Goal: Entertainment & Leisure: Consume media (video, audio)

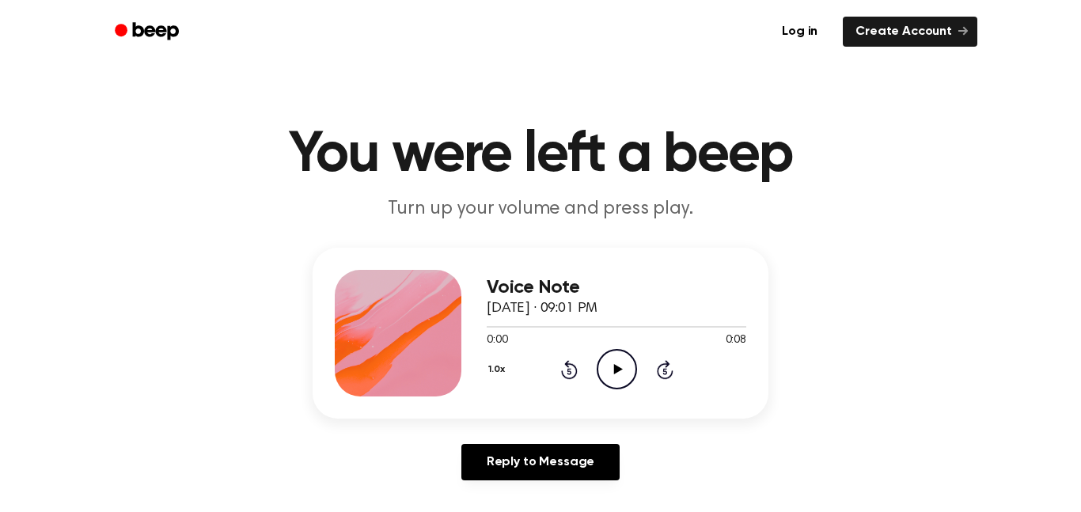
click at [632, 364] on icon "Play Audio" at bounding box center [617, 369] width 40 height 40
click at [627, 359] on icon "Pause Audio" at bounding box center [617, 369] width 40 height 40
click at [624, 358] on icon "Play Audio" at bounding box center [617, 369] width 40 height 40
click at [607, 358] on icon "Play Audio" at bounding box center [617, 369] width 40 height 40
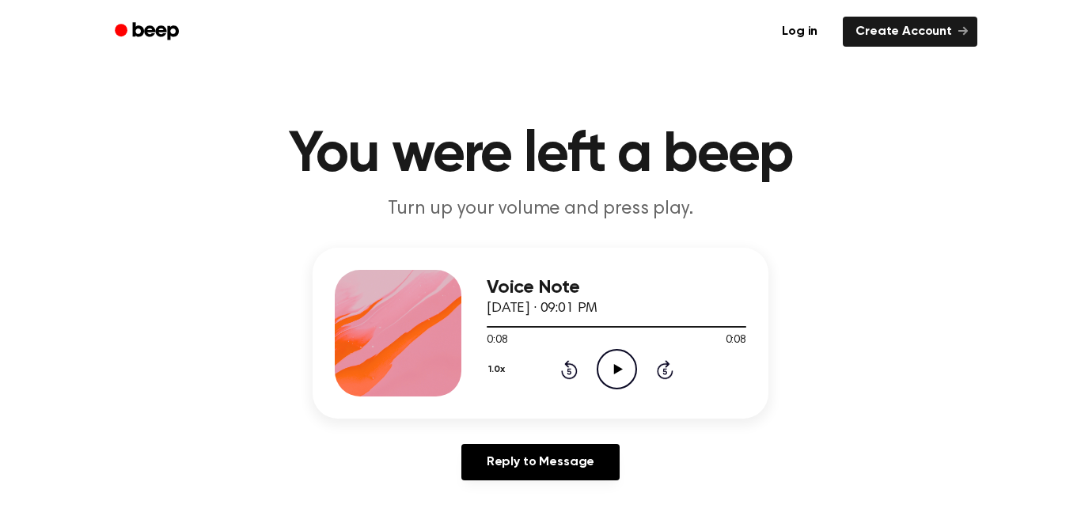
click at [614, 360] on icon "Play Audio" at bounding box center [617, 369] width 40 height 40
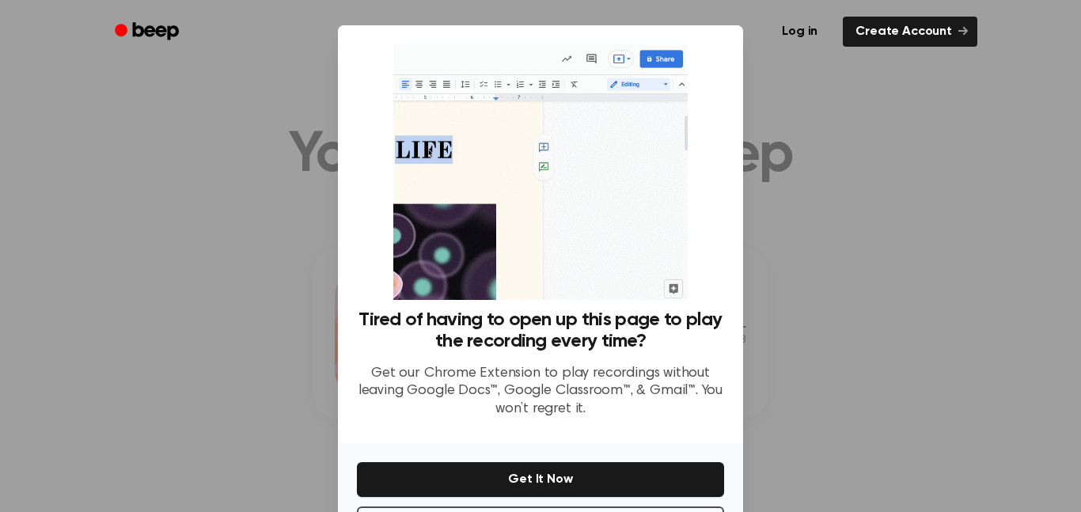
click at [835, 260] on div at bounding box center [540, 256] width 1081 height 512
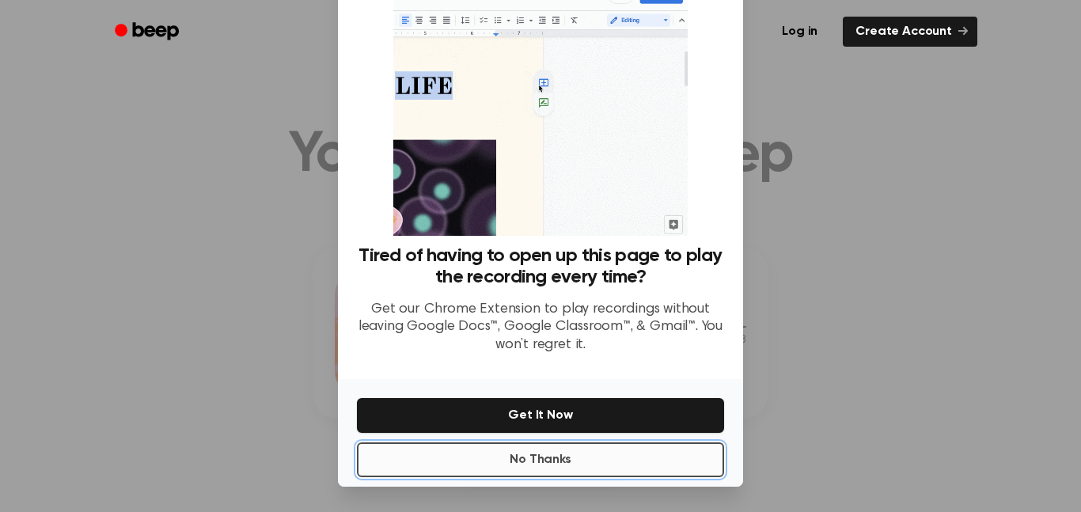
click at [453, 454] on button "No Thanks" at bounding box center [540, 459] width 367 height 35
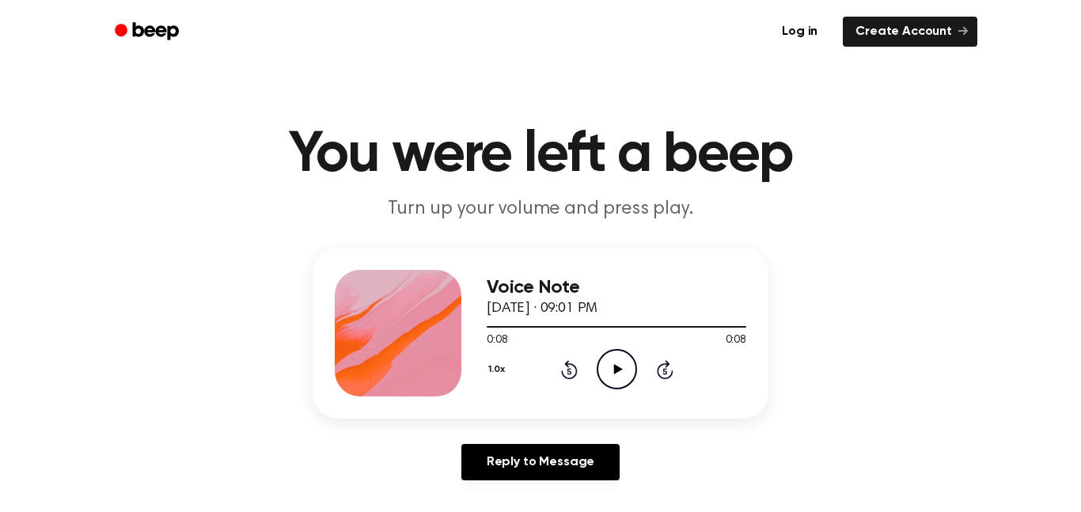
click at [619, 370] on icon at bounding box center [617, 369] width 9 height 10
click at [622, 370] on icon "Pause Audio" at bounding box center [617, 369] width 40 height 40
